Goal: Information Seeking & Learning: Learn about a topic

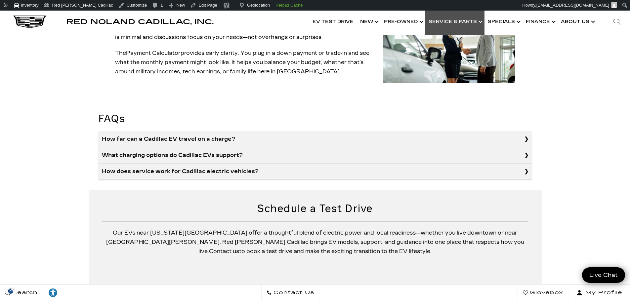
scroll to position [579, 0]
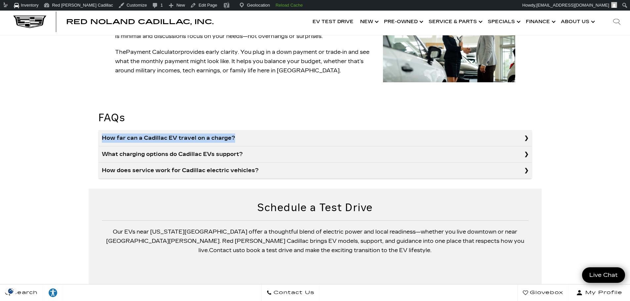
drag, startPoint x: 262, startPoint y: 110, endPoint x: 98, endPoint y: 109, distance: 163.7
click at [99, 130] on summary "How far can a Cadillac EV travel on a charge?" at bounding box center [315, 138] width 433 height 16
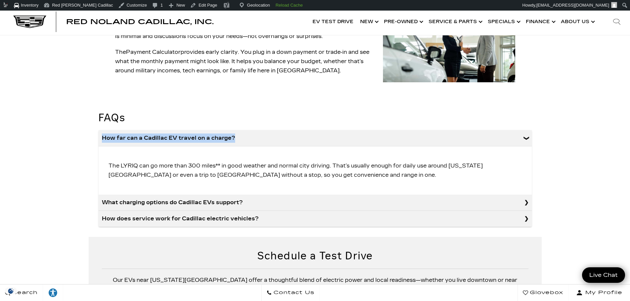
copy summary "How far can a Cadillac EV travel on a charge?"
click at [139, 158] on p "The LYRIQ can go more than 300 miles** in good weather and normal city driving.…" at bounding box center [315, 170] width 420 height 25
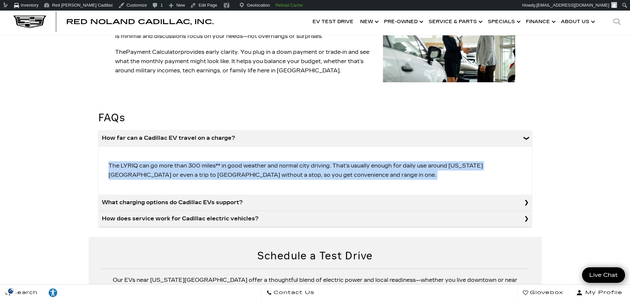
click at [139, 158] on p "The LYRIQ can go more than 300 miles** in good weather and normal city driving.…" at bounding box center [315, 170] width 420 height 25
copy div "The LYRIQ can go more than 300 miles** in good weather and normal city driving.…"
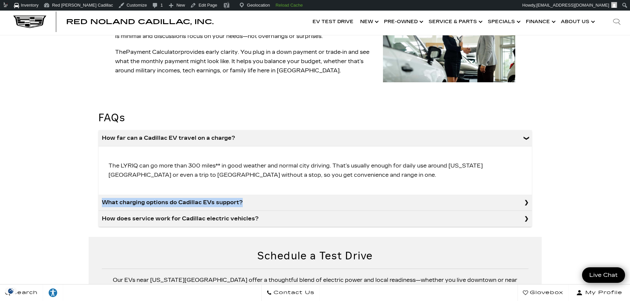
drag, startPoint x: 244, startPoint y: 180, endPoint x: 95, endPoint y: 183, distance: 148.8
click at [95, 183] on section "FAQs How far can a Cadillac EV travel on a charge? The LYRIQ can go more than 3…" at bounding box center [315, 166] width 453 height 141
copy summary "What charging options do Cadillac EVs support?"
click at [257, 195] on summary "What charging options do Cadillac EVs support?" at bounding box center [315, 203] width 433 height 16
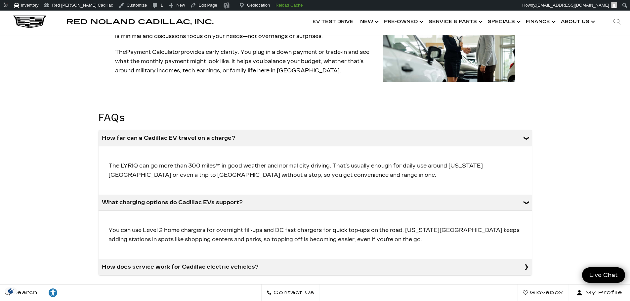
click at [233, 222] on p "You can use Level 2 home chargers for overnight fill‑ups and DC fast chargers f…" at bounding box center [315, 234] width 420 height 25
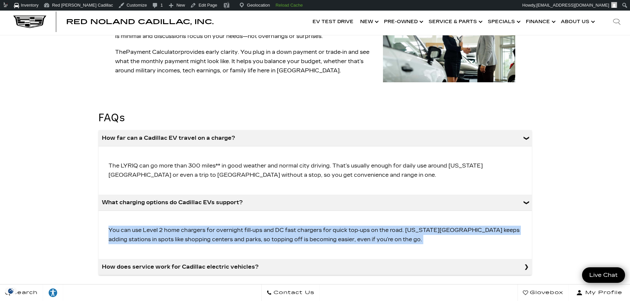
click at [233, 222] on p "You can use Level 2 home chargers for overnight fill‑ups and DC fast chargers f…" at bounding box center [315, 234] width 420 height 25
copy div "You can use Level 2 home chargers for overnight fill‑ups and DC fast chargers f…"
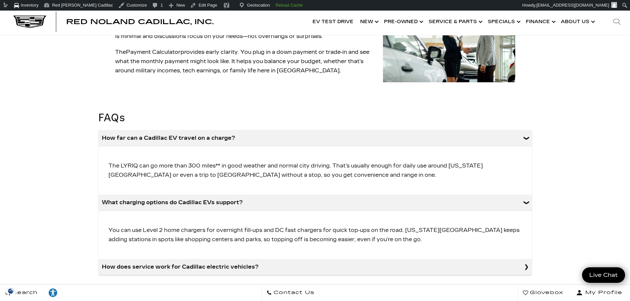
click at [181, 259] on summary "How does service work for Cadillac electric vehicles?" at bounding box center [315, 267] width 433 height 16
drag, startPoint x: 257, startPoint y: 242, endPoint x: 64, endPoint y: 238, distance: 193.1
click at [64, 238] on div "Electric Vehicles [US_STATE][GEOGRAPHIC_DATA] Living near [US_STATE][GEOGRAPHIC…" at bounding box center [315, 7] width 630 height 1081
copy summary "How does service work for Cadillac electric vehicles?"
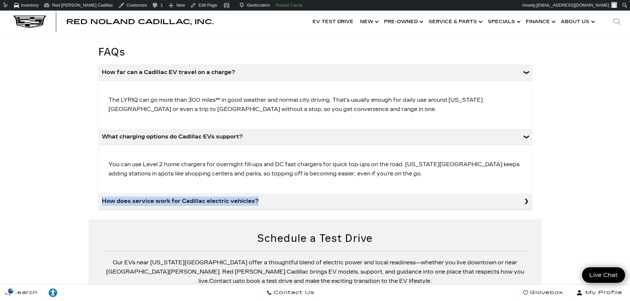
click at [274, 193] on summary "How does service work for Cadillac electric vehicles?" at bounding box center [315, 201] width 433 height 16
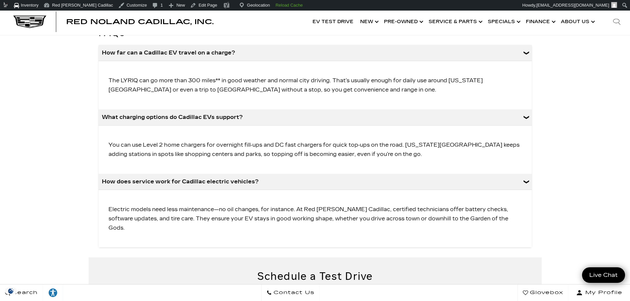
scroll to position [664, 0]
click at [264, 201] on p "Electric models need less maintenance—no oil changes, for instance. At Red [PER…" at bounding box center [315, 218] width 420 height 34
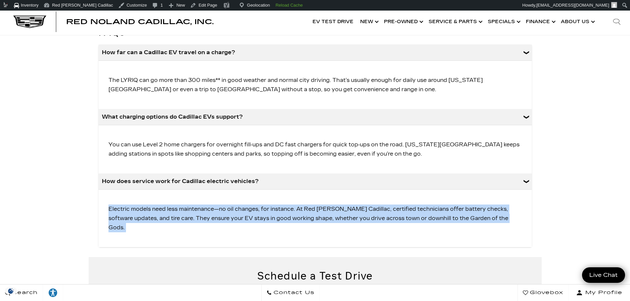
click at [264, 201] on p "Electric models need less maintenance—no oil changes, for instance. At Red [PER…" at bounding box center [315, 218] width 420 height 34
copy div "Electric models need less maintenance—no oil changes, for instance. At Red [PER…"
click at [187, 9] on link "Edit Page" at bounding box center [203, 5] width 32 height 11
